Goal: Information Seeking & Learning: Compare options

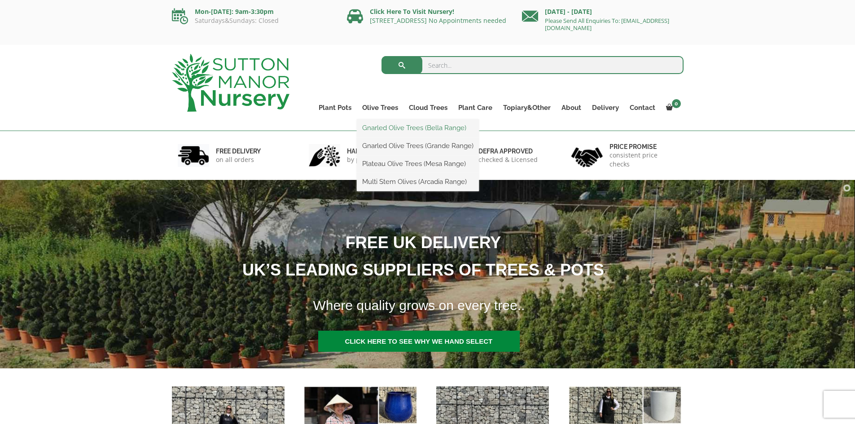
click at [395, 126] on link "Gnarled Olive Trees (Bella Range)" at bounding box center [418, 127] width 122 height 13
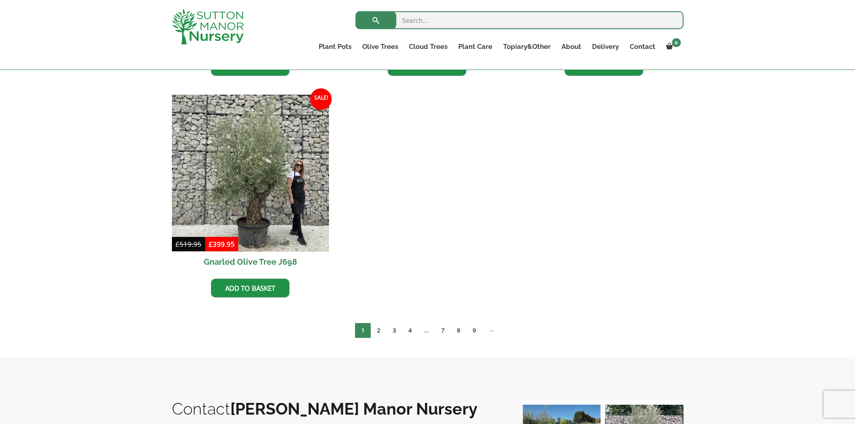
scroll to position [449, 0]
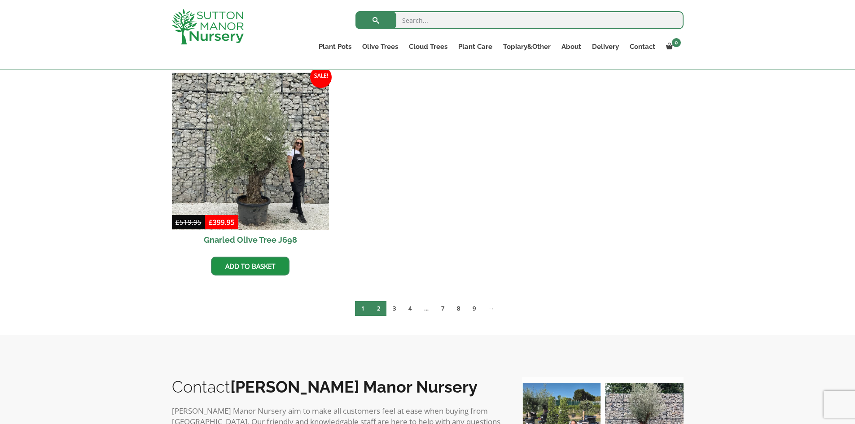
click at [378, 307] on link "2" at bounding box center [379, 308] width 16 height 15
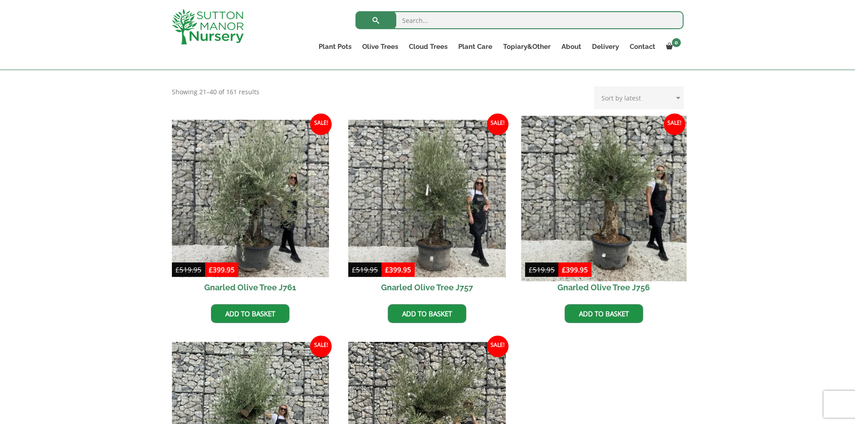
click at [606, 253] on img at bounding box center [603, 198] width 165 height 165
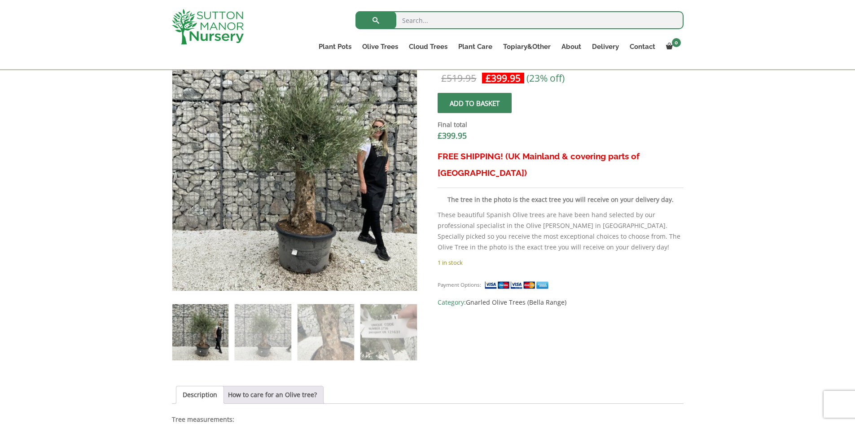
scroll to position [494, 0]
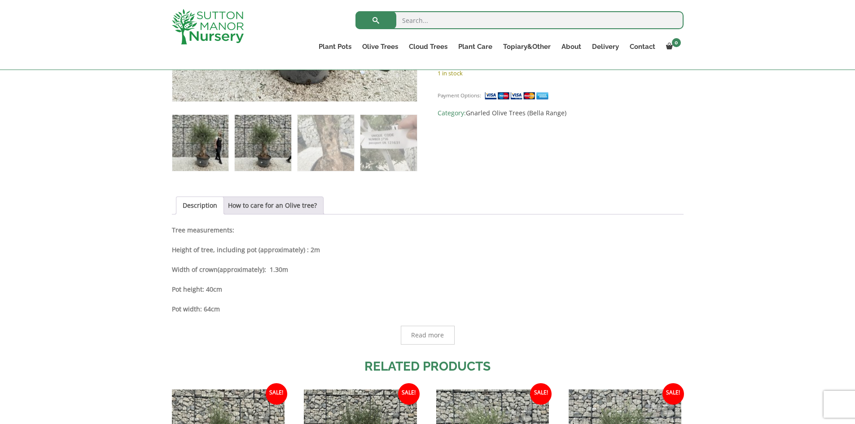
click at [267, 134] on img at bounding box center [263, 143] width 56 height 56
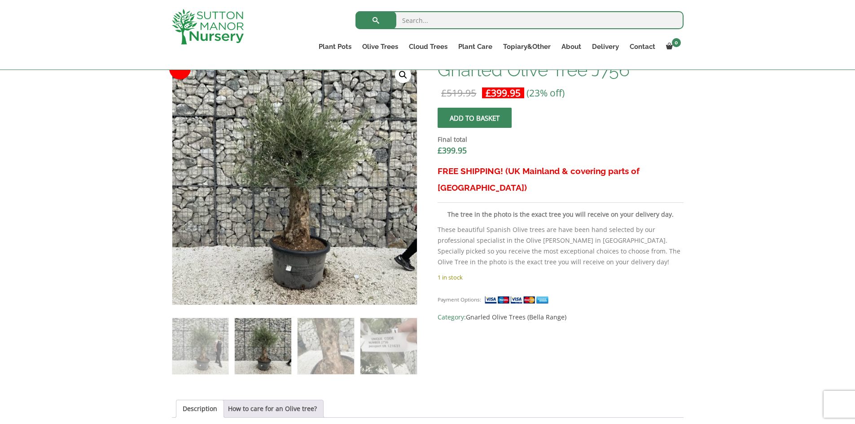
scroll to position [269, 0]
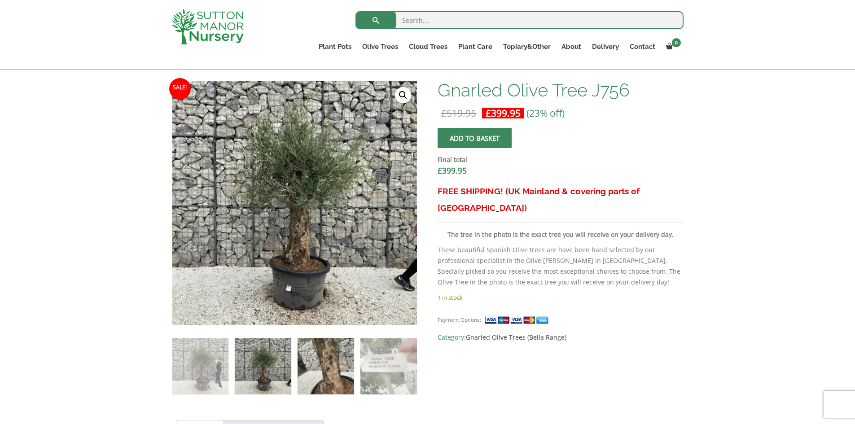
click at [327, 378] on img at bounding box center [326, 366] width 56 height 56
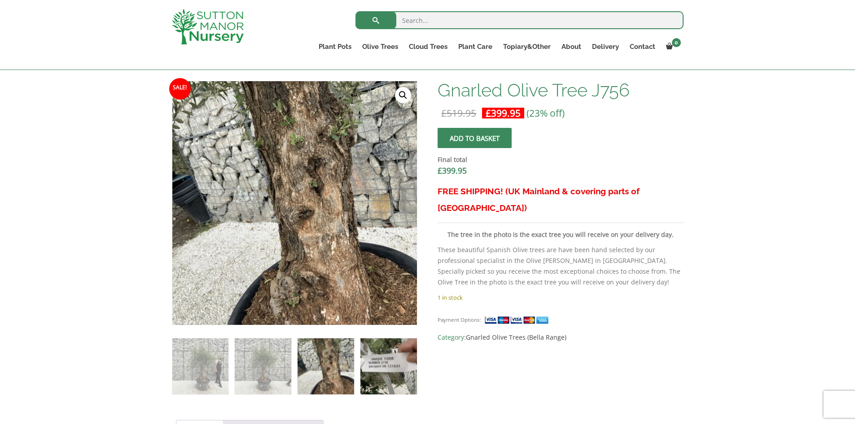
click at [390, 359] on img at bounding box center [388, 366] width 56 height 56
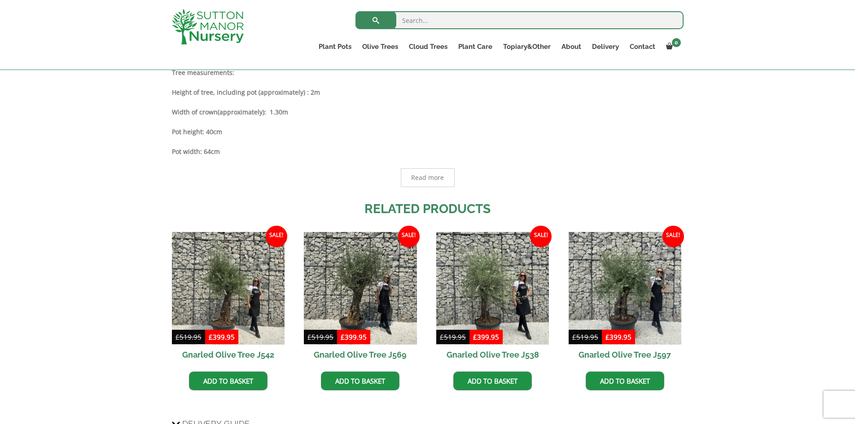
scroll to position [673, 0]
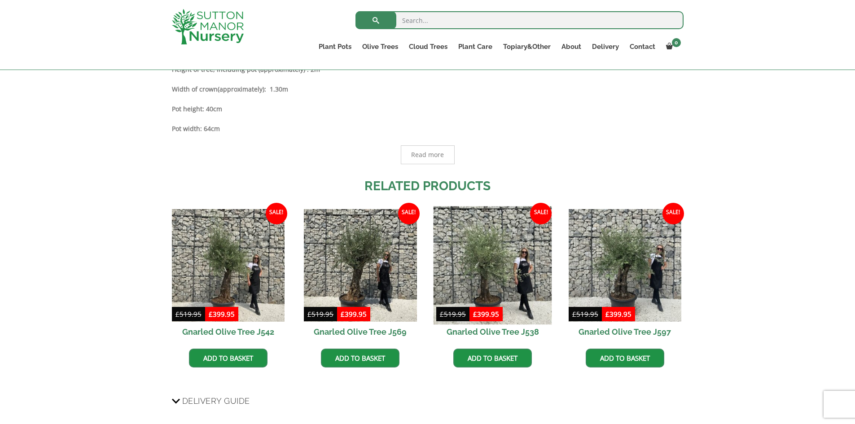
click at [496, 278] on img at bounding box center [493, 265] width 119 height 119
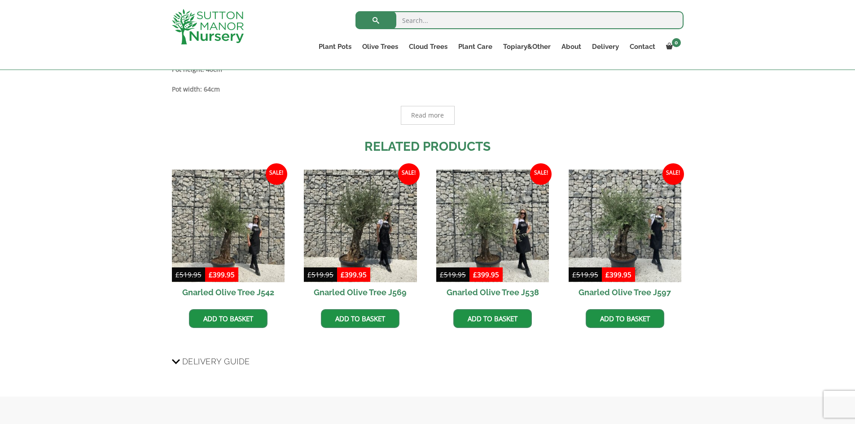
scroll to position [709, 0]
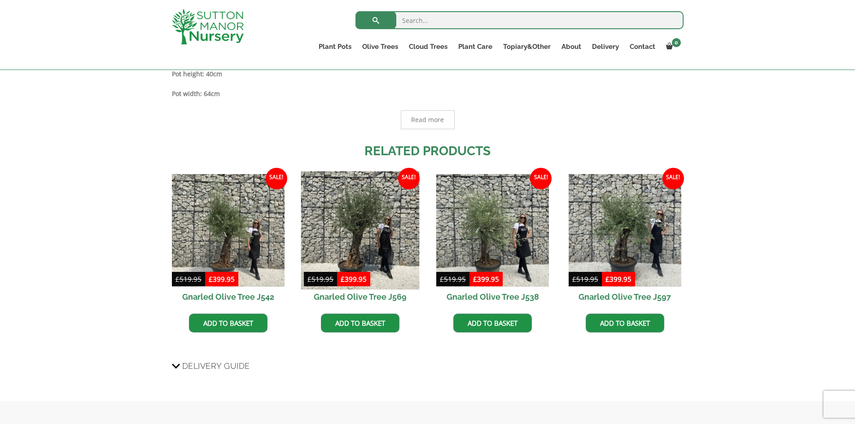
click at [356, 221] on img at bounding box center [360, 230] width 119 height 119
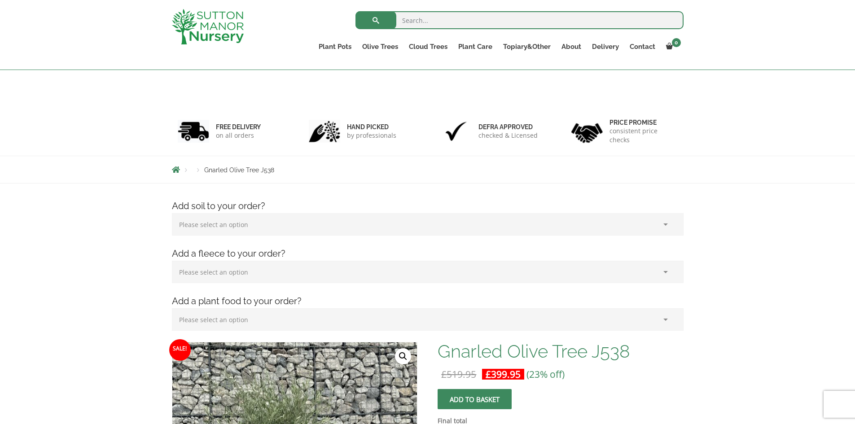
scroll to position [253, 0]
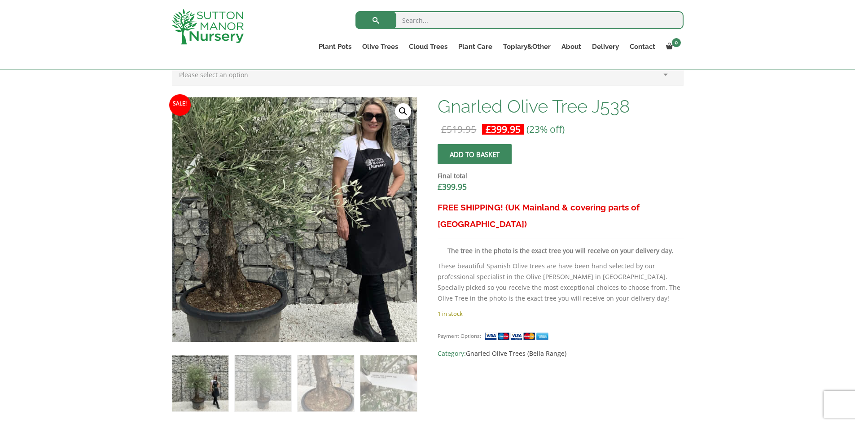
click at [345, 284] on img at bounding box center [252, 166] width 449 height 449
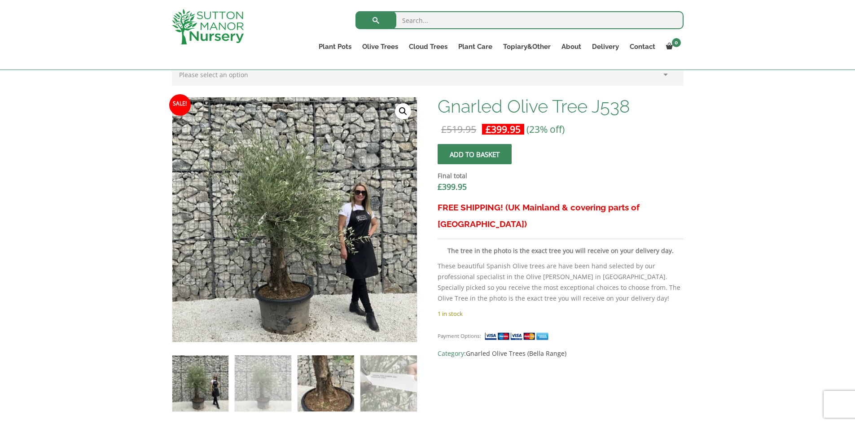
click at [326, 392] on img at bounding box center [326, 384] width 56 height 56
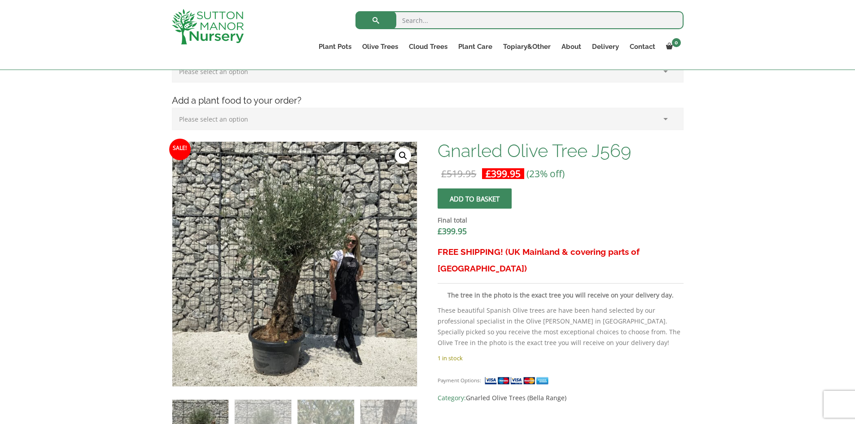
scroll to position [224, 0]
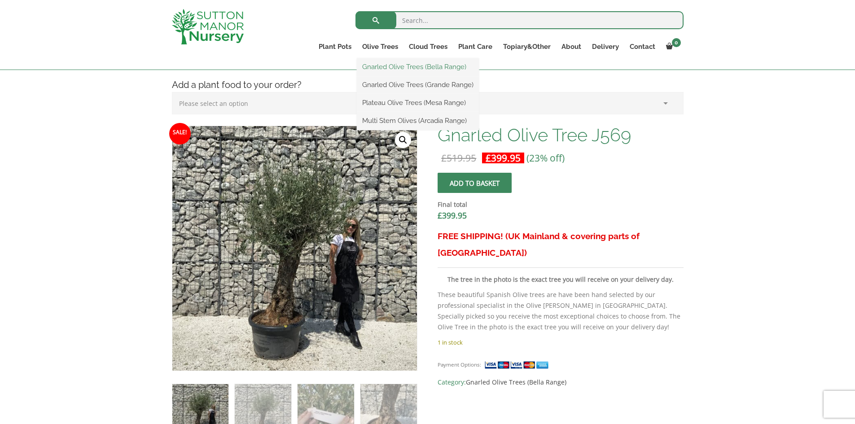
click at [397, 68] on link "Gnarled Olive Trees (Bella Range)" at bounding box center [418, 66] width 122 height 13
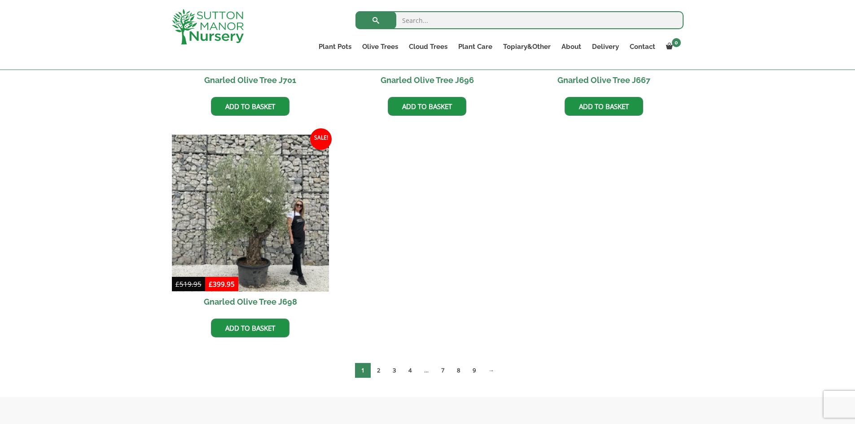
scroll to position [494, 0]
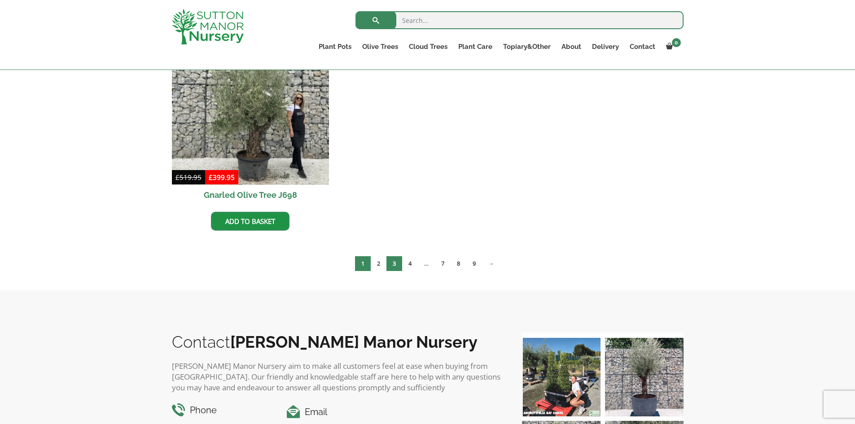
click at [393, 264] on link "3" at bounding box center [394, 263] width 16 height 15
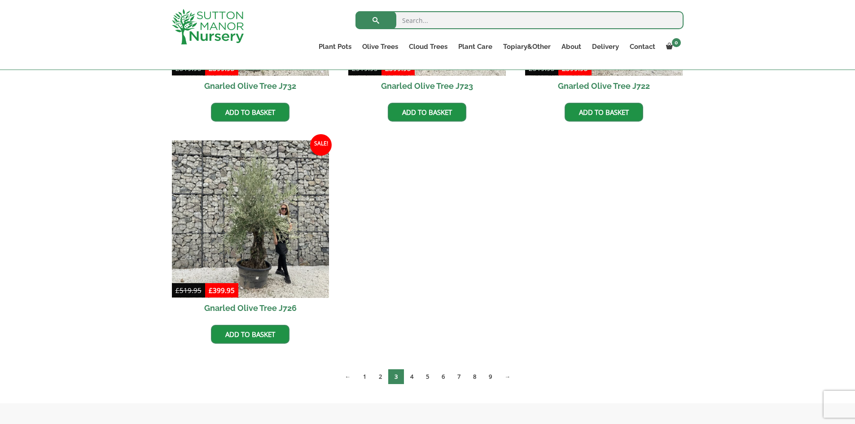
scroll to position [702, 0]
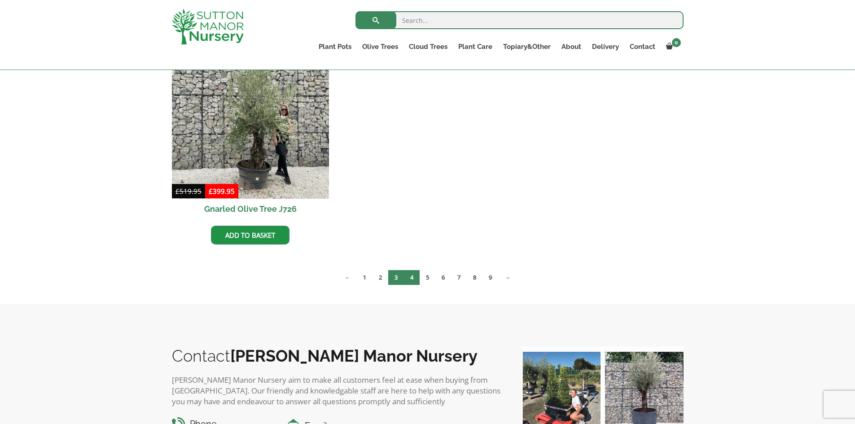
click at [411, 278] on link "4" at bounding box center [412, 277] width 16 height 15
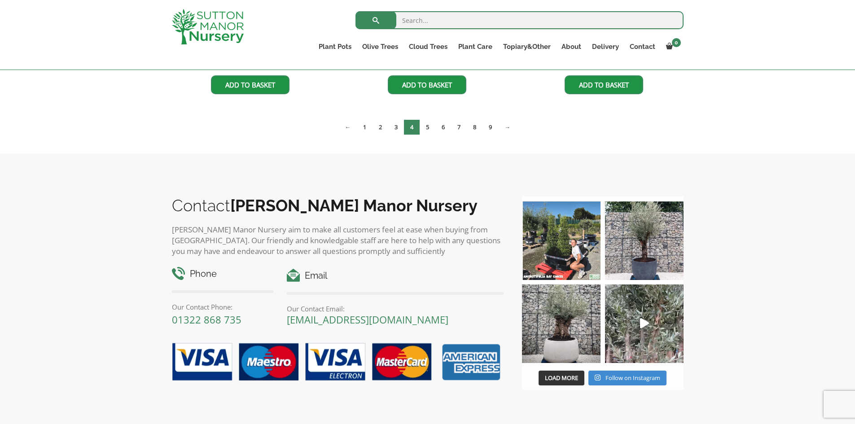
scroll to position [853, 0]
click at [426, 126] on link "5" at bounding box center [428, 126] width 16 height 15
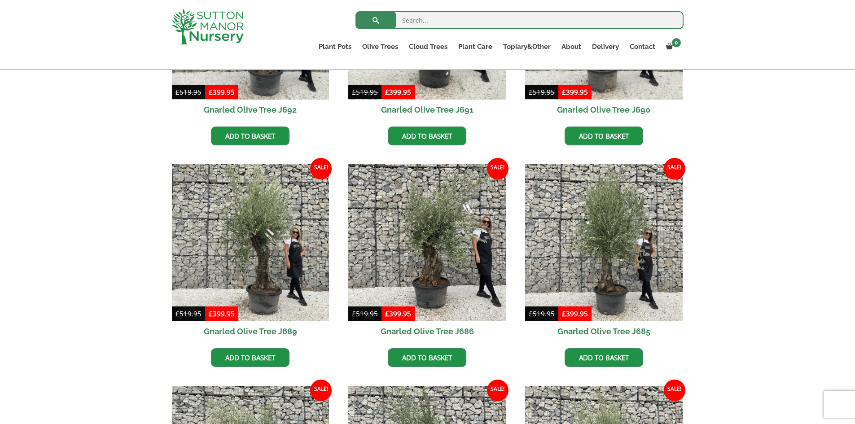
scroll to position [359, 0]
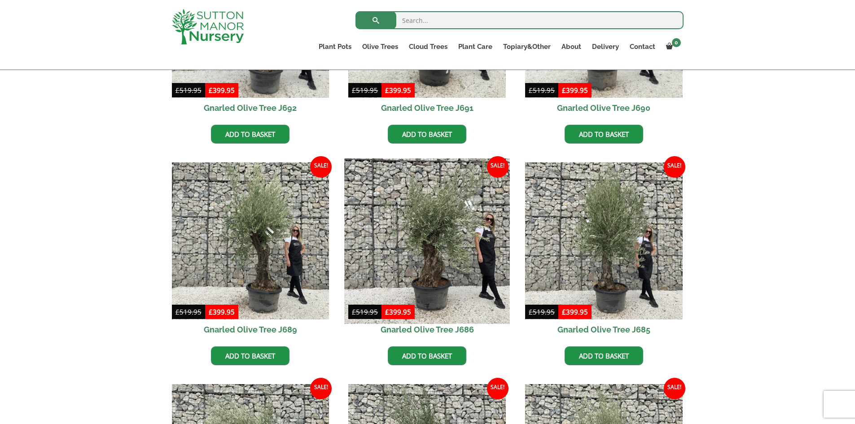
click at [435, 263] on img at bounding box center [427, 240] width 165 height 165
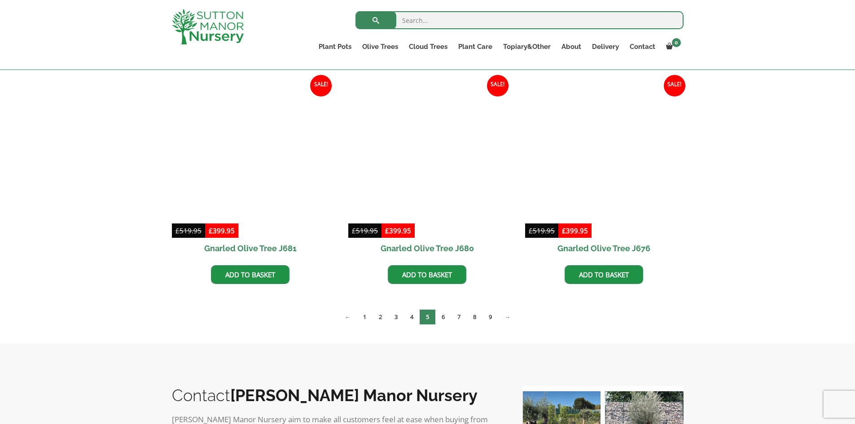
scroll to position [898, 0]
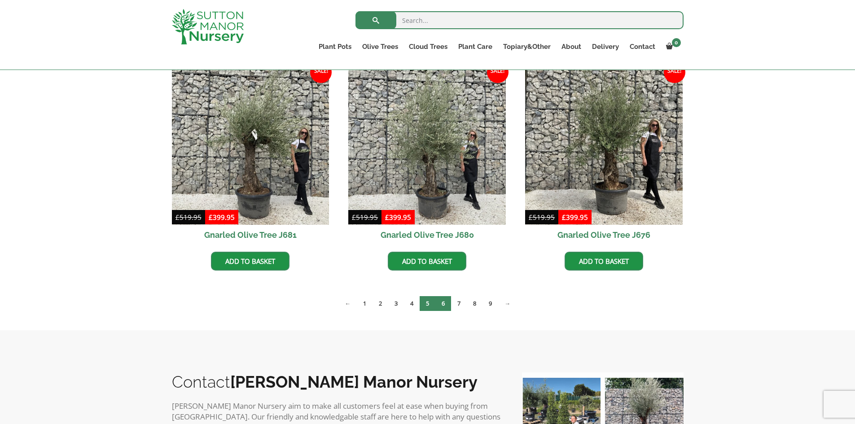
click at [443, 301] on link "6" at bounding box center [443, 303] width 16 height 15
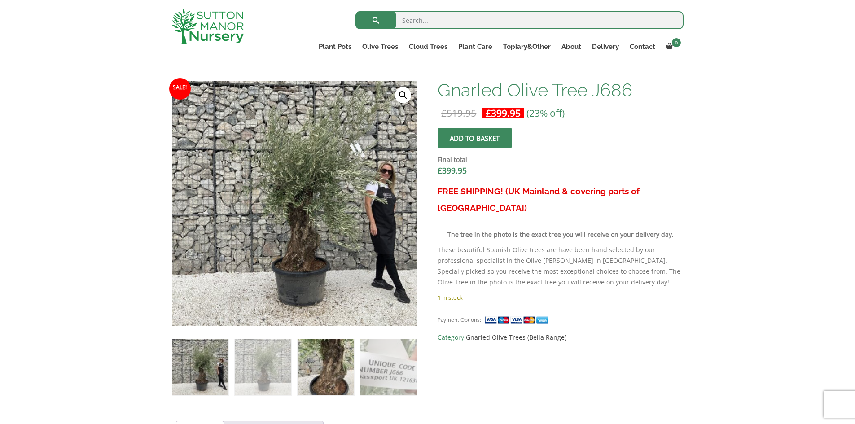
click at [337, 358] on img at bounding box center [326, 367] width 56 height 56
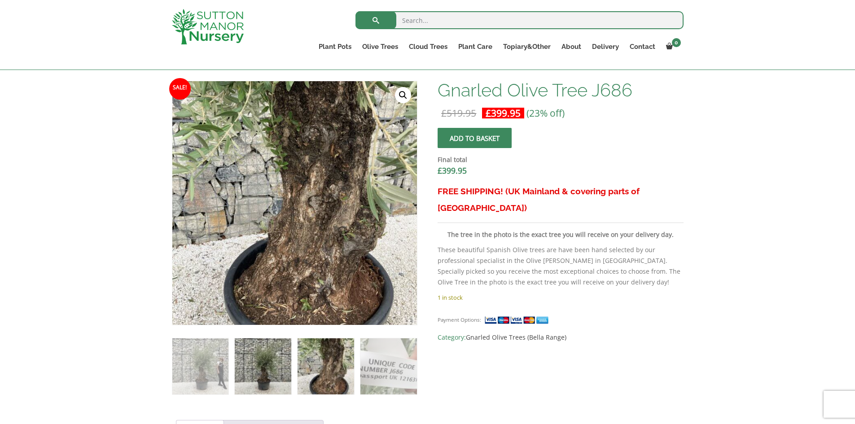
click at [268, 362] on img at bounding box center [263, 366] width 56 height 56
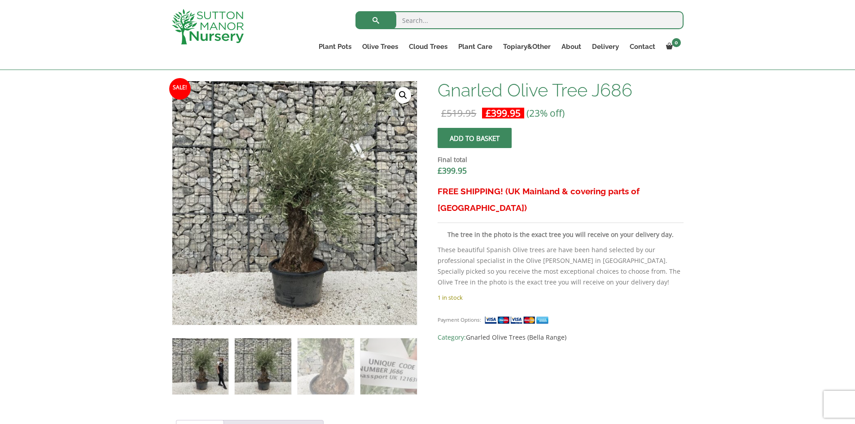
click at [203, 351] on img at bounding box center [200, 366] width 56 height 56
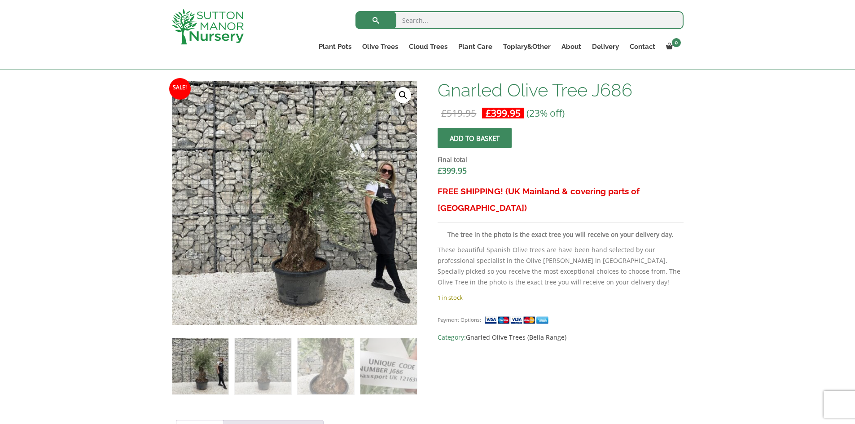
click at [100, 176] on div "Add soil to your order? Please select an option (x1) 75L Bag (£34.99) (x2) 75L …" at bounding box center [427, 381] width 855 height 918
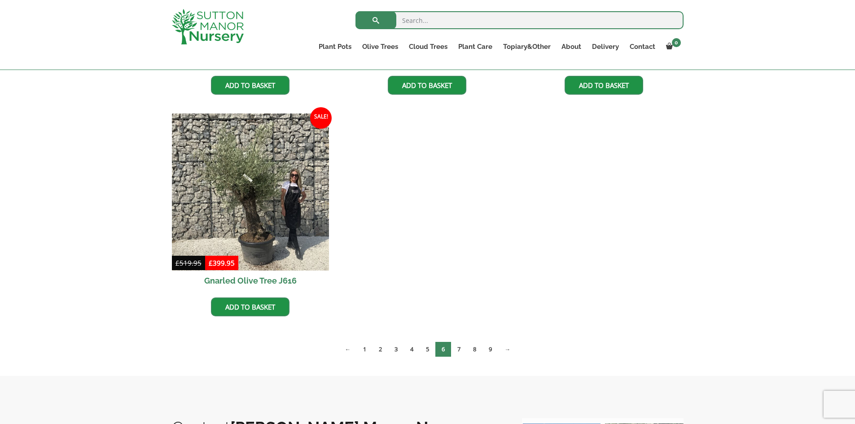
scroll to position [853, 0]
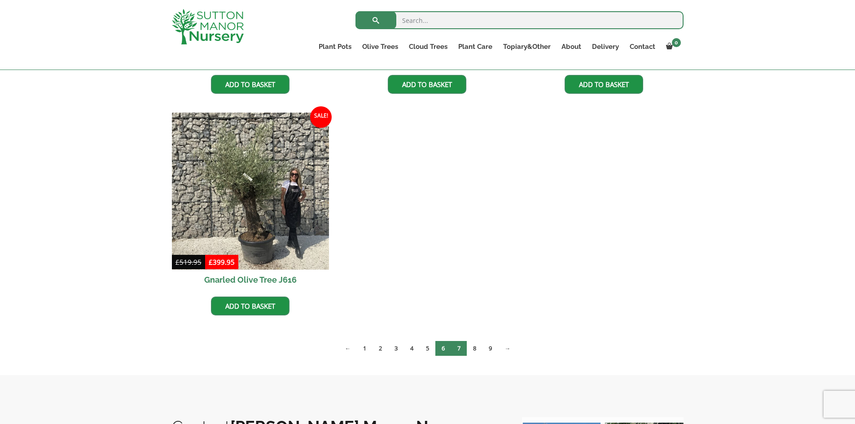
click at [461, 347] on link "7" at bounding box center [459, 348] width 16 height 15
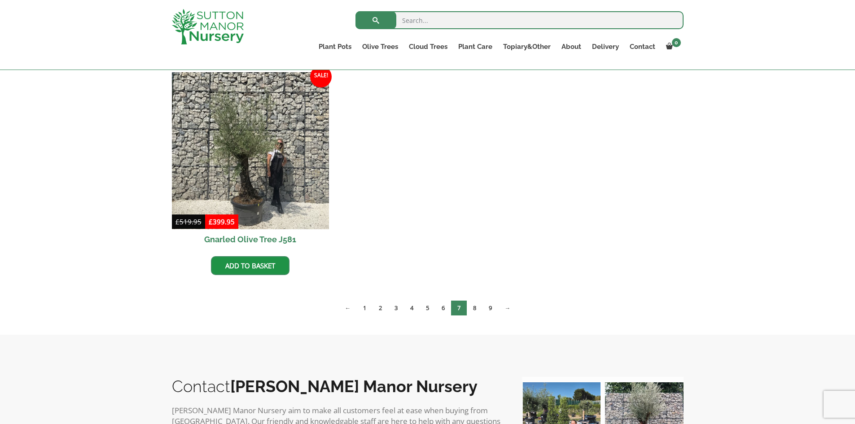
scroll to position [898, 0]
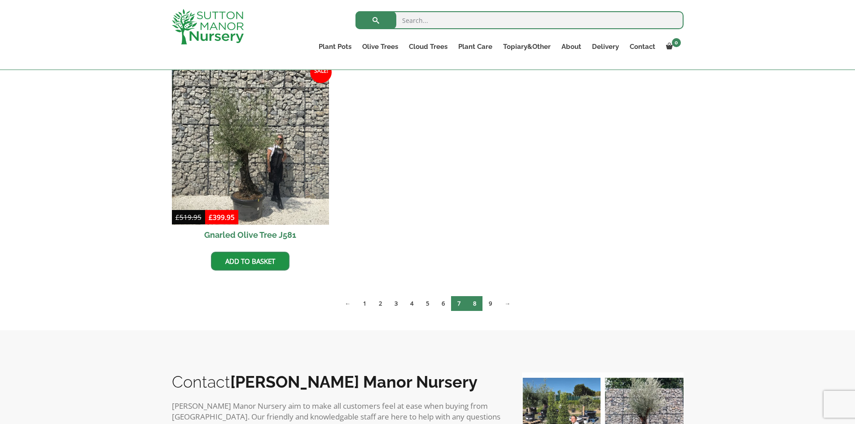
click at [475, 301] on link "8" at bounding box center [475, 303] width 16 height 15
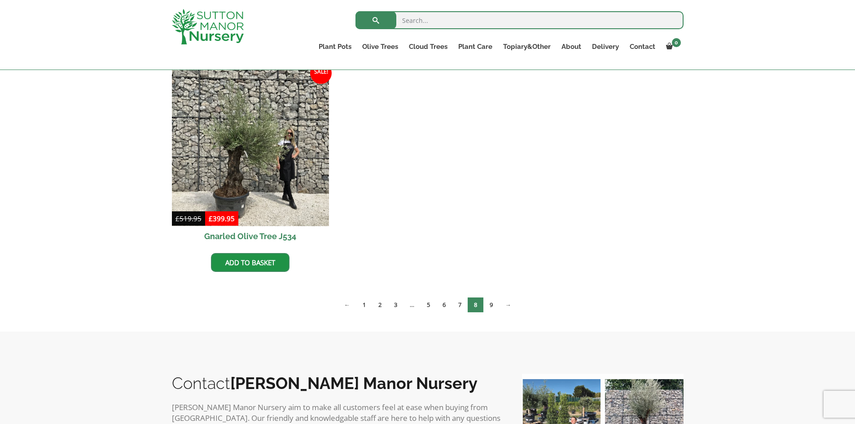
scroll to position [1347, 0]
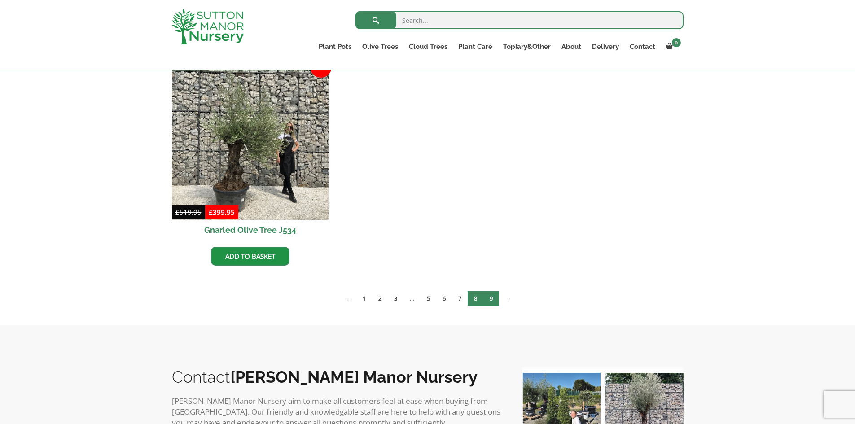
click at [490, 297] on link "9" at bounding box center [491, 298] width 16 height 15
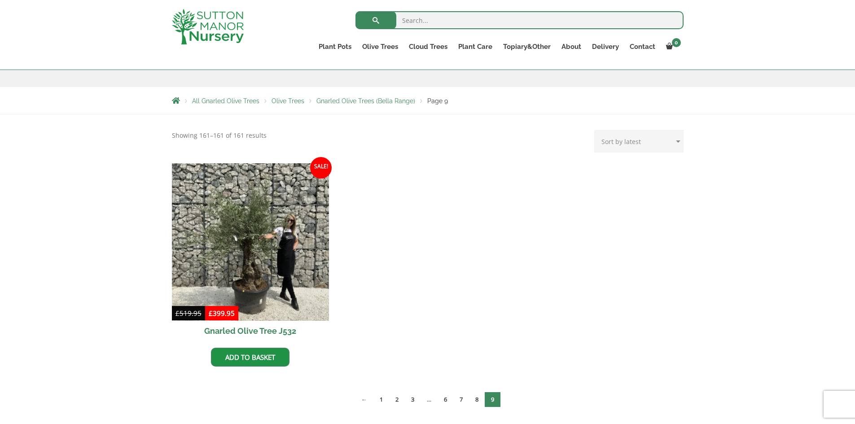
scroll to position [135, 0]
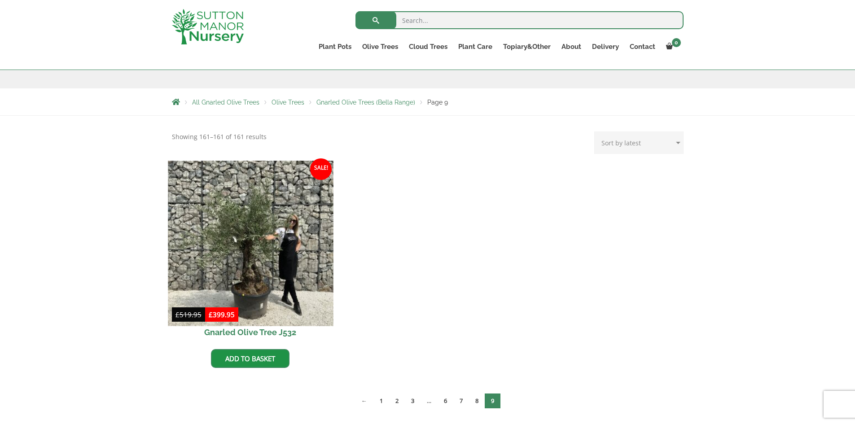
click at [256, 278] on img at bounding box center [250, 243] width 165 height 165
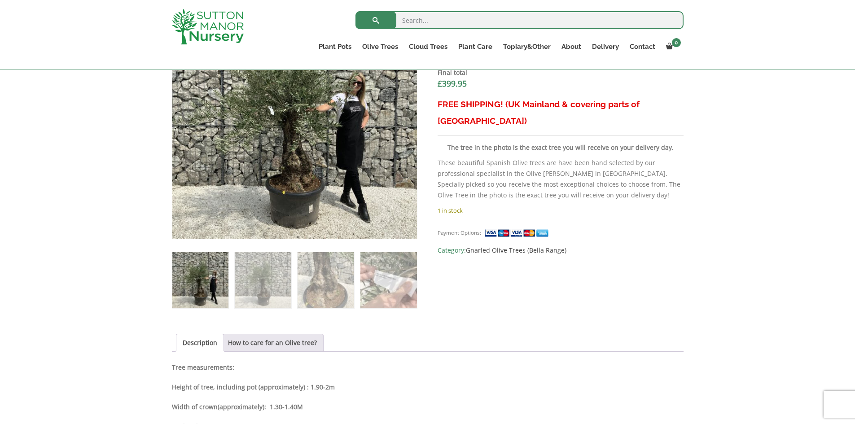
scroll to position [359, 0]
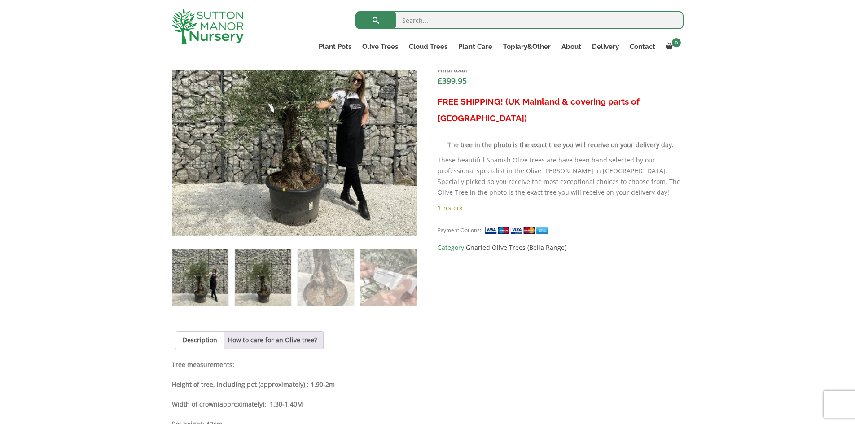
click at [271, 284] on img at bounding box center [263, 278] width 56 height 56
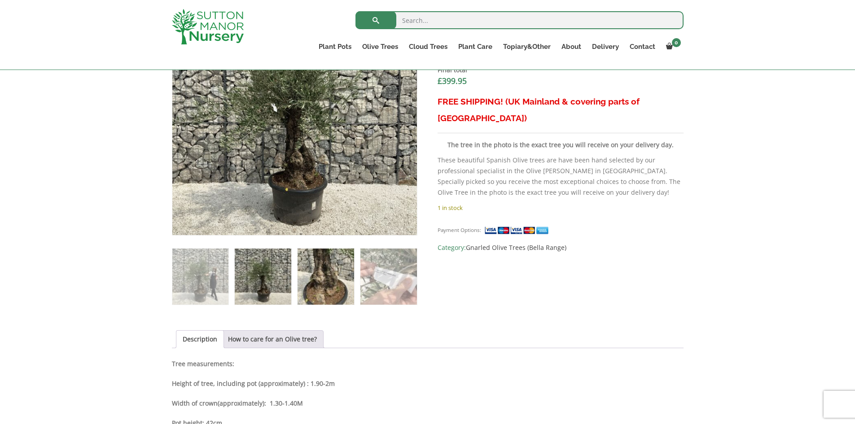
click at [315, 282] on img at bounding box center [326, 277] width 56 height 56
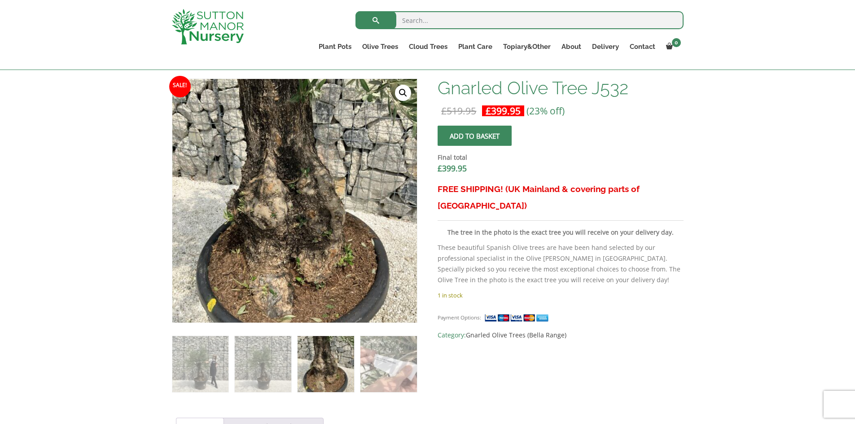
scroll to position [135, 0]
